Goal: Use online tool/utility: Use online tool/utility

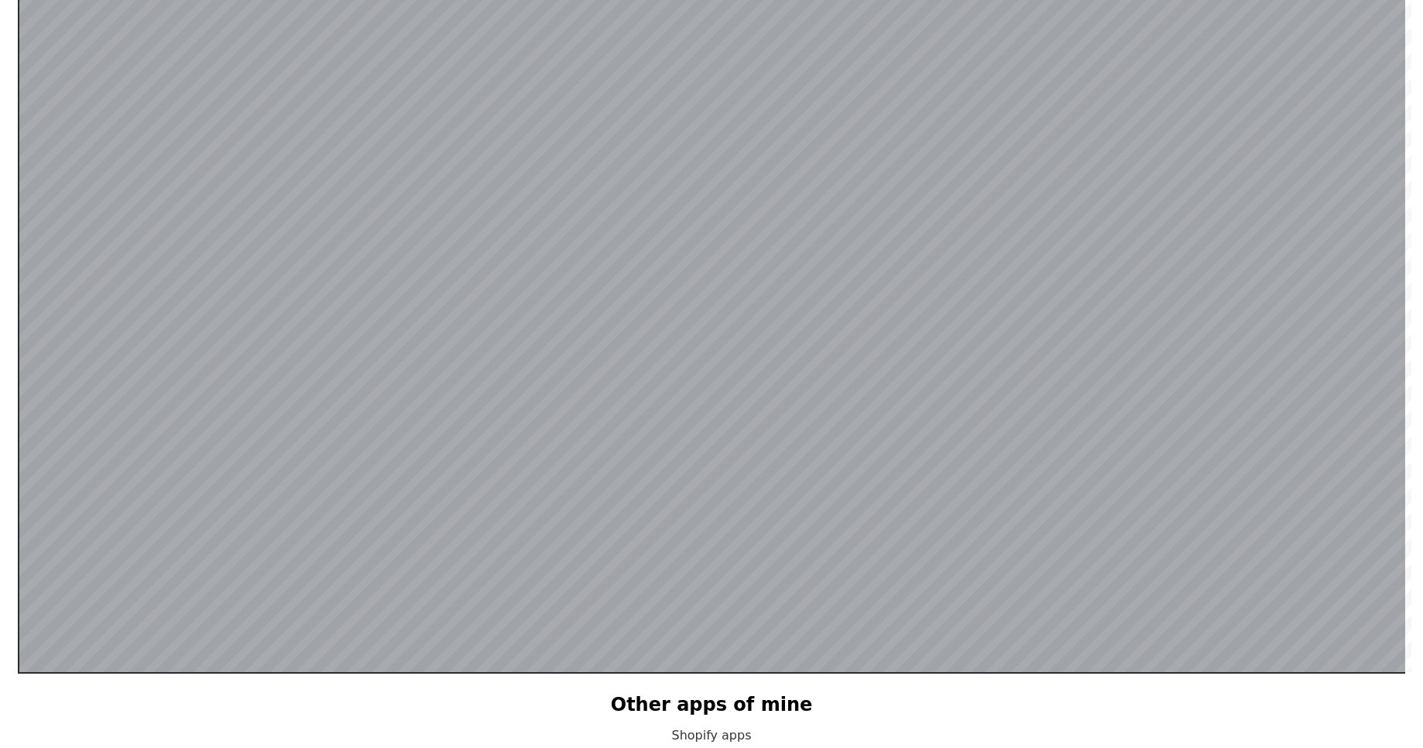
scroll to position [396, 0]
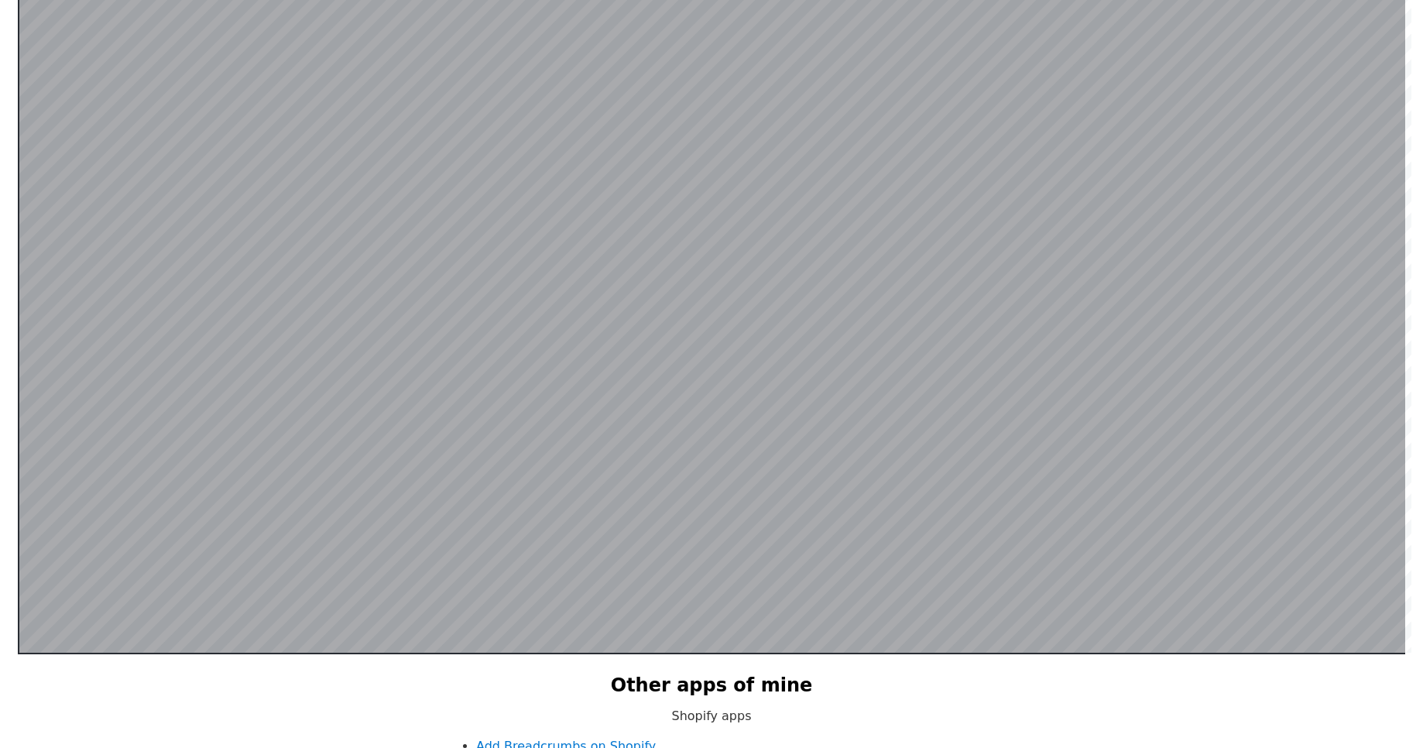
type input "*"
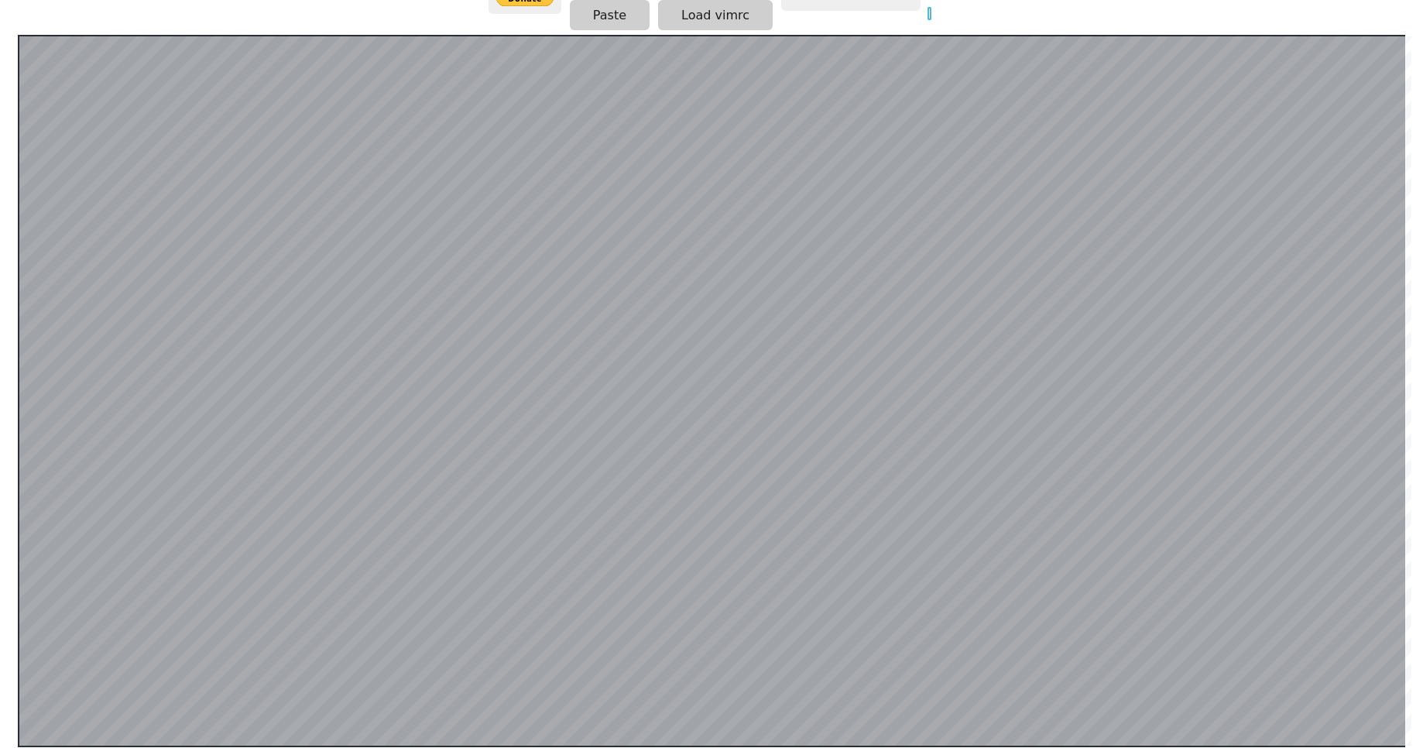
scroll to position [0, 0]
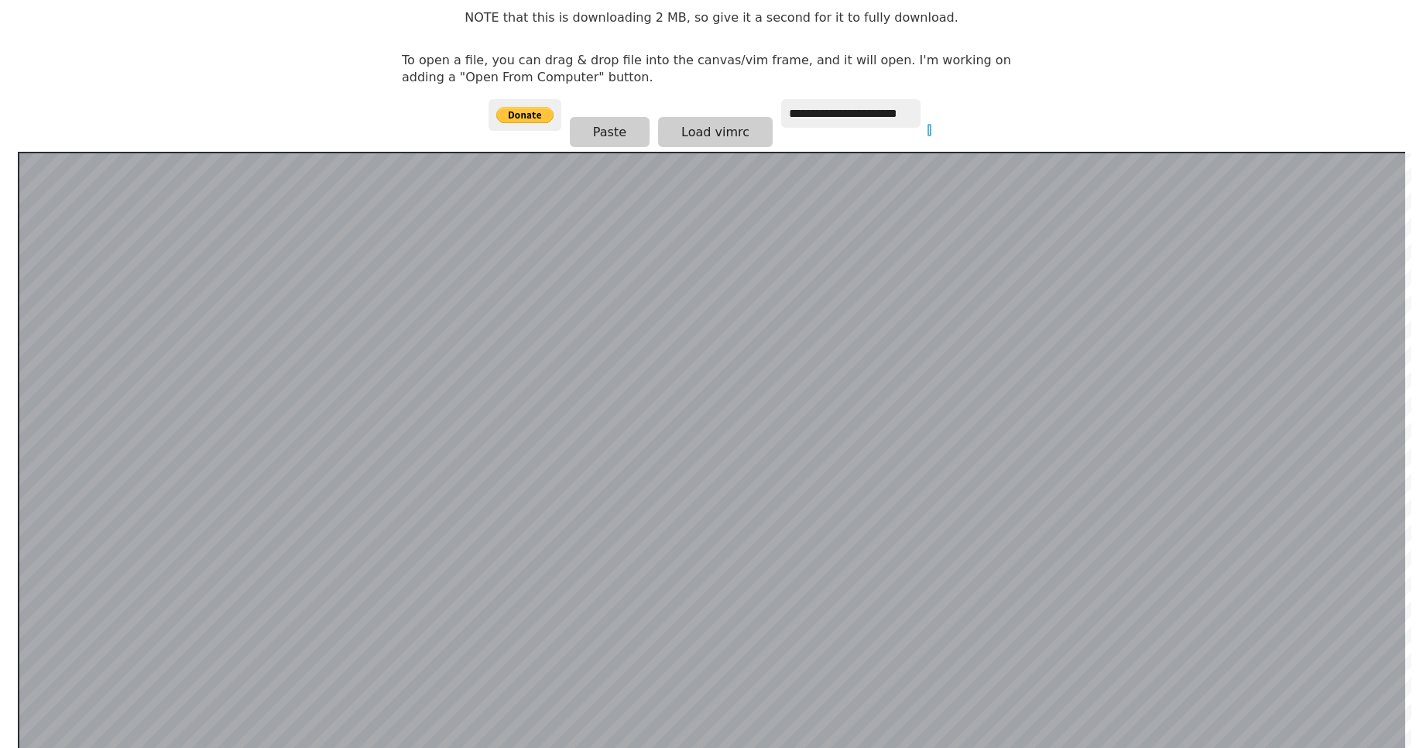
scroll to position [303, 0]
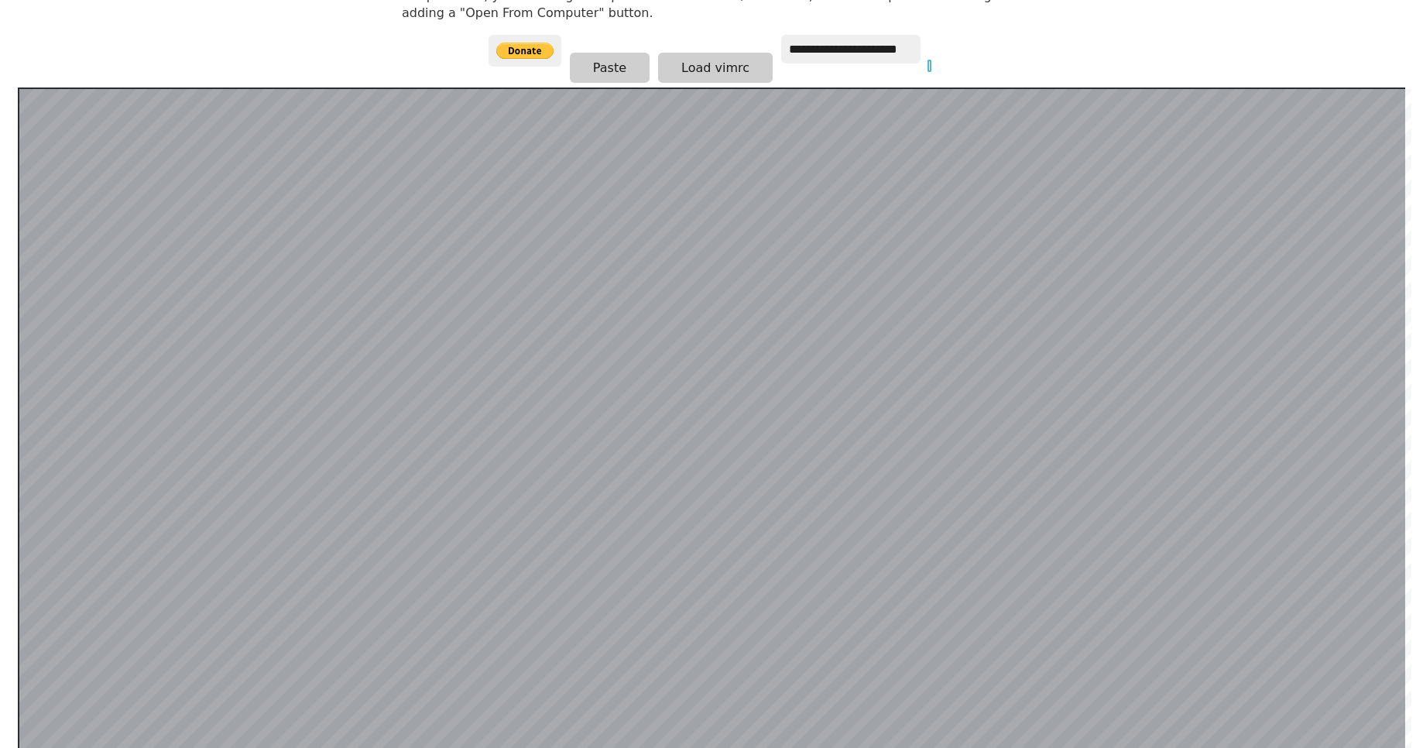
scroll to position [210, 0]
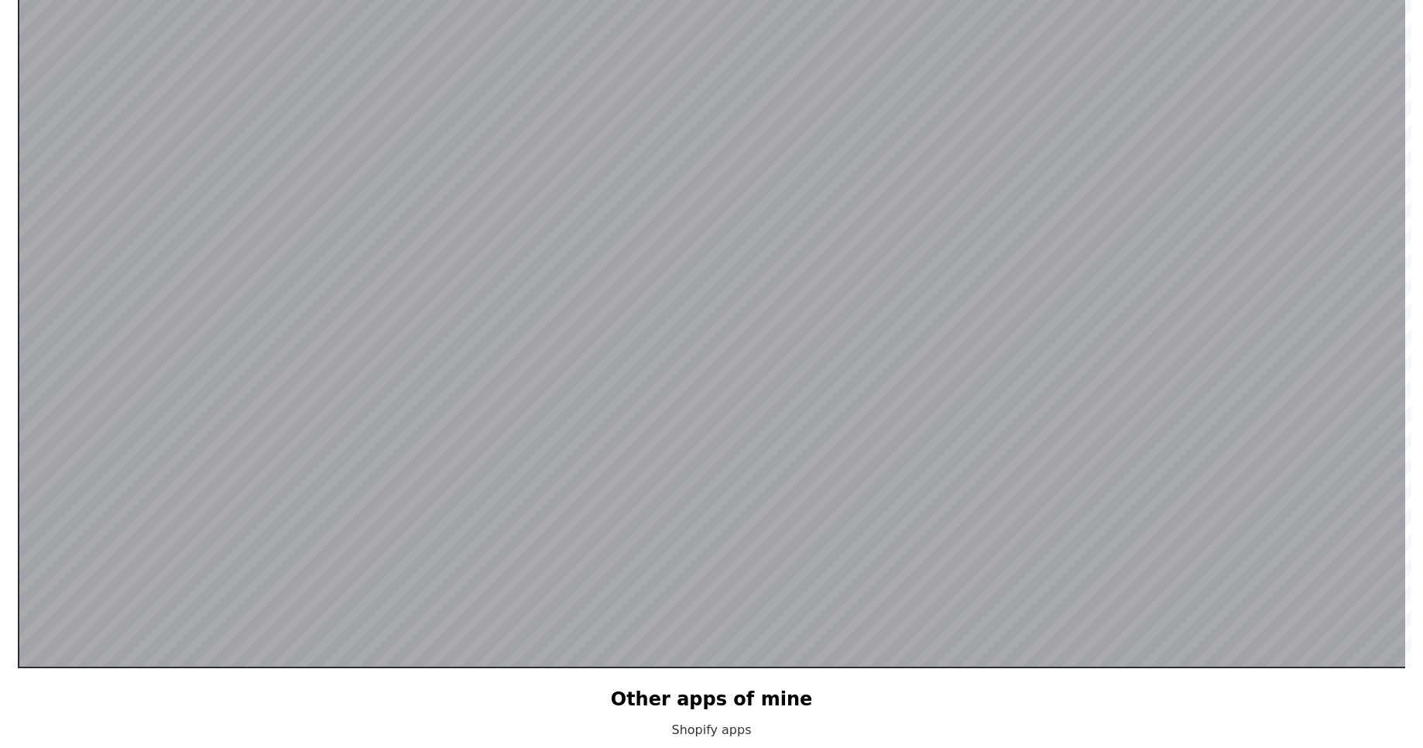
scroll to position [301, 0]
